Goal: Information Seeking & Learning: Learn about a topic

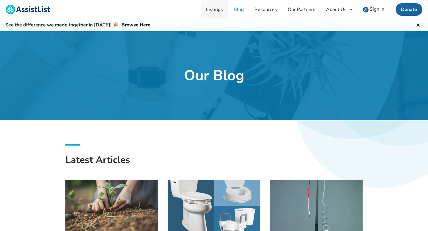
click at [217, 9] on link "Listings" at bounding box center [215, 9] width 28 height 18
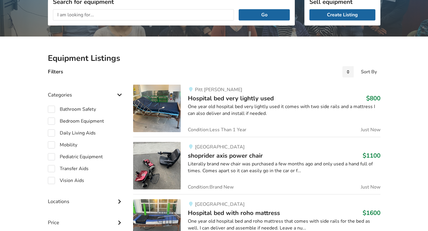
scroll to position [89, 0]
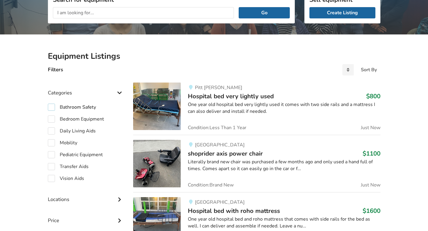
click at [52, 107] on label "Bathroom Safety" at bounding box center [72, 107] width 48 height 7
checkbox input "true"
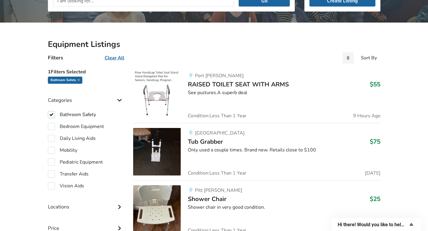
scroll to position [103, 0]
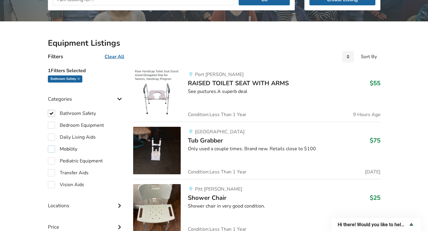
click at [54, 150] on label "Mobility" at bounding box center [62, 149] width 29 height 7
checkbox input "true"
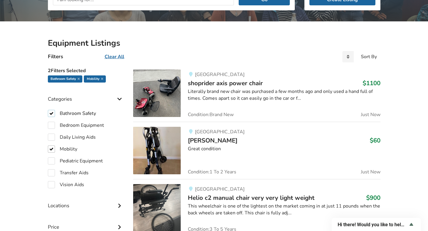
click at [49, 112] on label "Bathroom Safety" at bounding box center [72, 113] width 48 height 7
checkbox input "false"
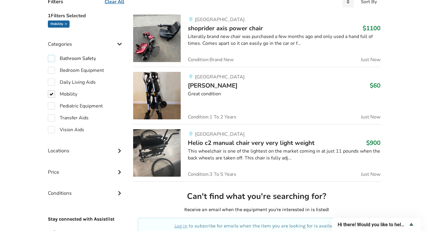
scroll to position [158, 0]
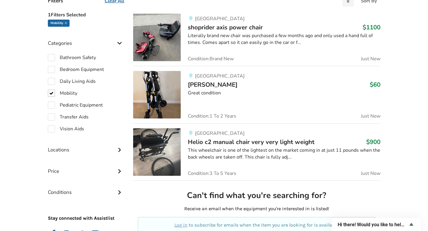
click at [142, 150] on img at bounding box center [157, 152] width 48 height 48
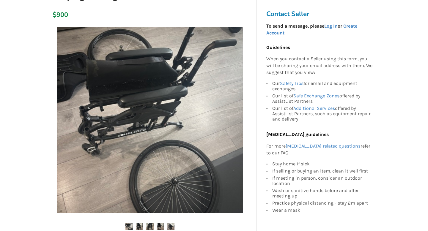
scroll to position [179, 0]
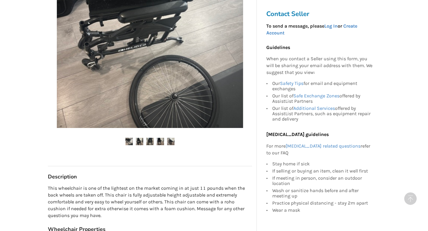
click at [139, 141] on img at bounding box center [139, 141] width 7 height 7
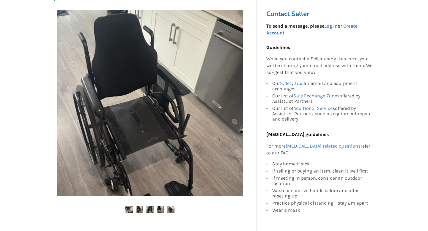
scroll to position [110, 0]
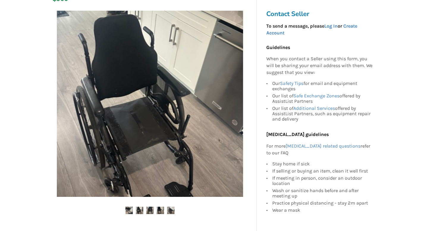
click at [147, 210] on img at bounding box center [149, 210] width 7 height 7
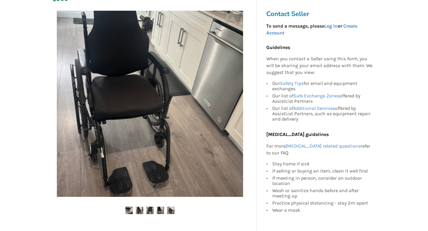
click at [159, 210] on img at bounding box center [160, 210] width 7 height 7
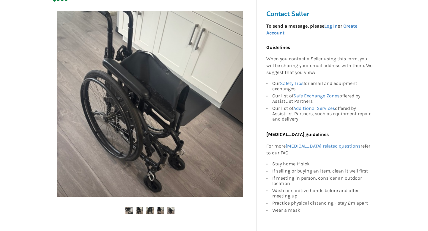
click at [169, 211] on img at bounding box center [170, 210] width 7 height 7
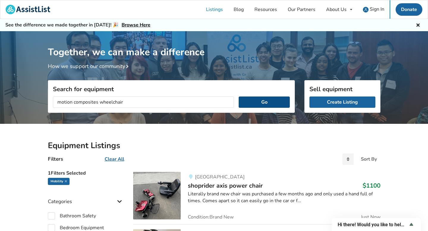
click at [272, 98] on button "Go" at bounding box center [264, 102] width 51 height 11
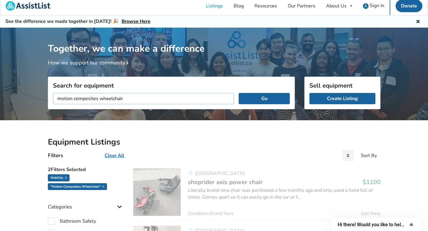
drag, startPoint x: 98, startPoint y: 99, endPoint x: 60, endPoint y: 98, distance: 37.8
click at [58, 97] on input "motion composites wheelchair" at bounding box center [143, 98] width 181 height 11
type input "helio wheelchair"
click at [239, 93] on button "Go" at bounding box center [264, 98] width 51 height 11
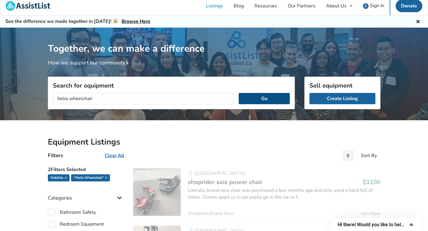
click at [265, 97] on button "Go" at bounding box center [264, 98] width 51 height 11
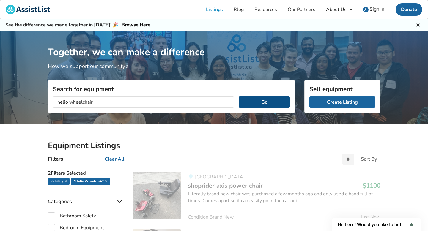
click at [268, 100] on button "Go" at bounding box center [264, 102] width 51 height 11
